Goal: Communication & Community: Answer question/provide support

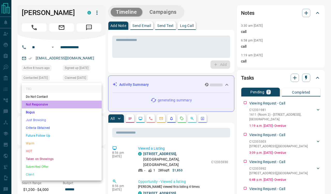
click at [58, 105] on li "Not Responsive" at bounding box center [62, 104] width 80 height 8
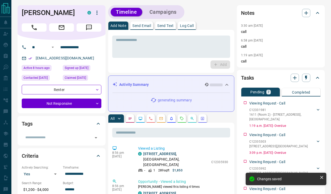
type input "*"
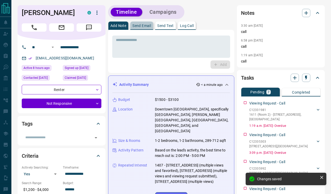
click at [150, 26] on p "Send Email" at bounding box center [141, 26] width 19 height 4
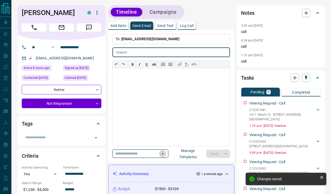
click at [166, 152] on icon "Open" at bounding box center [163, 153] width 6 height 6
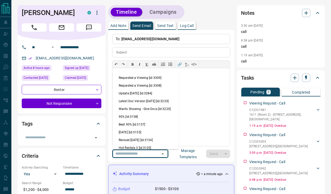
click at [154, 92] on li "Update [DATE] [id:3284]" at bounding box center [146, 93] width 66 height 8
type input "**********"
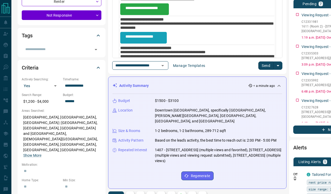
scroll to position [89, 0]
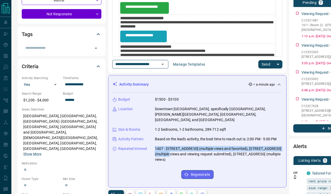
drag, startPoint x: 156, startPoint y: 143, endPoint x: 169, endPoint y: 148, distance: 14.8
click at [169, 148] on p "1407 - [STREET_ADDRESS] (multiple views and favorited), [STREET_ADDRESS] (multi…" at bounding box center [218, 154] width 127 height 16
copy p "[STREET_ADDRESS] (multiple views and favorited), [STREET_ADDRESS]"
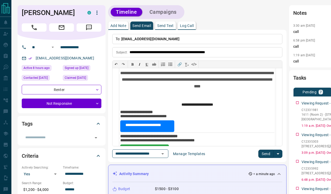
scroll to position [42, 0]
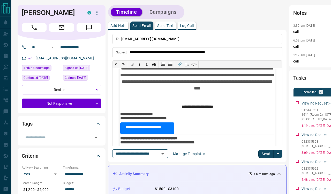
click at [207, 88] on p "**********" at bounding box center [197, 68] width 155 height 58
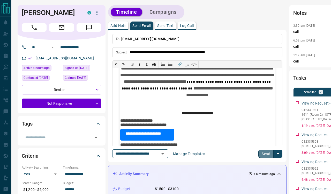
click at [264, 153] on button "Send" at bounding box center [266, 153] width 15 height 8
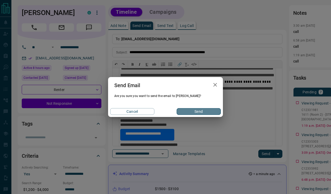
click at [204, 111] on button "Send" at bounding box center [199, 111] width 44 height 7
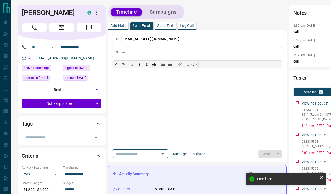
scroll to position [0, 0]
